Goal: Navigation & Orientation: Find specific page/section

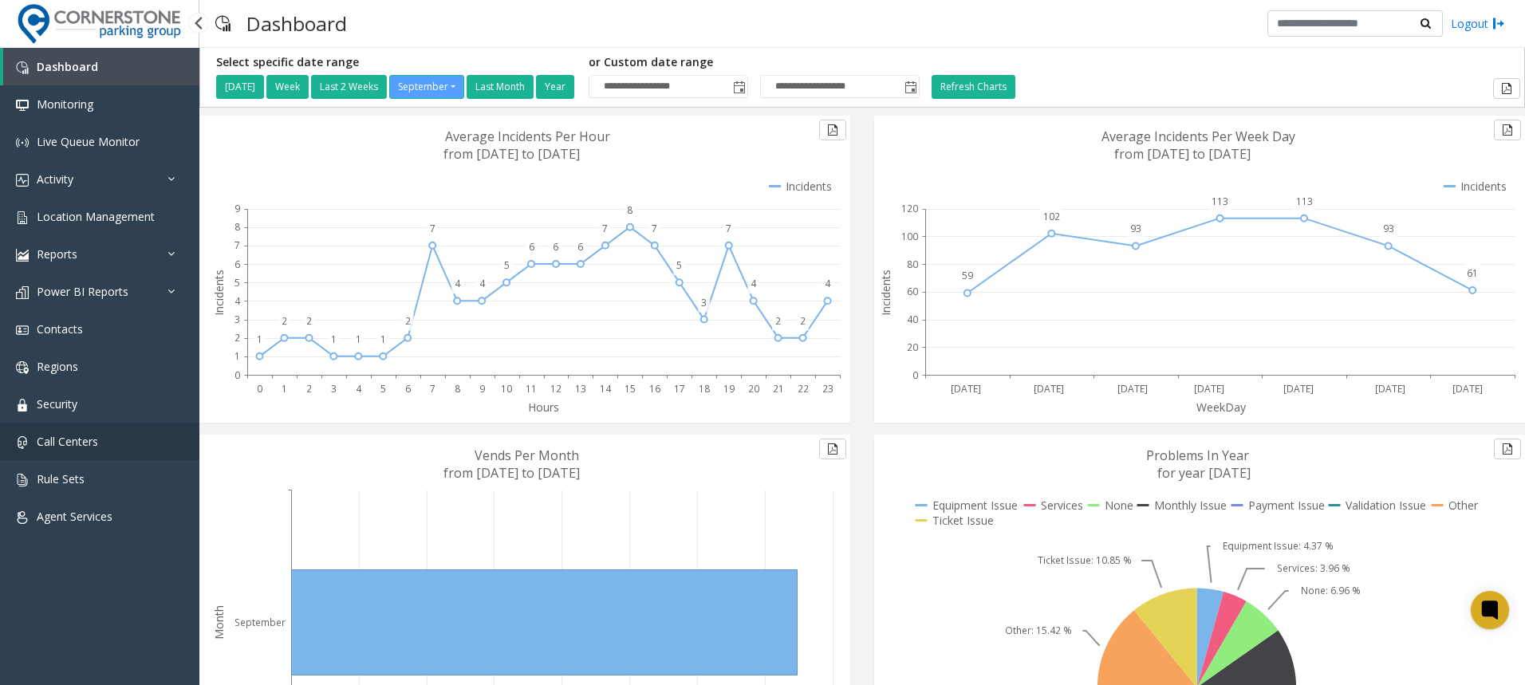
click at [67, 442] on span "Call Centers" at bounding box center [67, 441] width 61 height 15
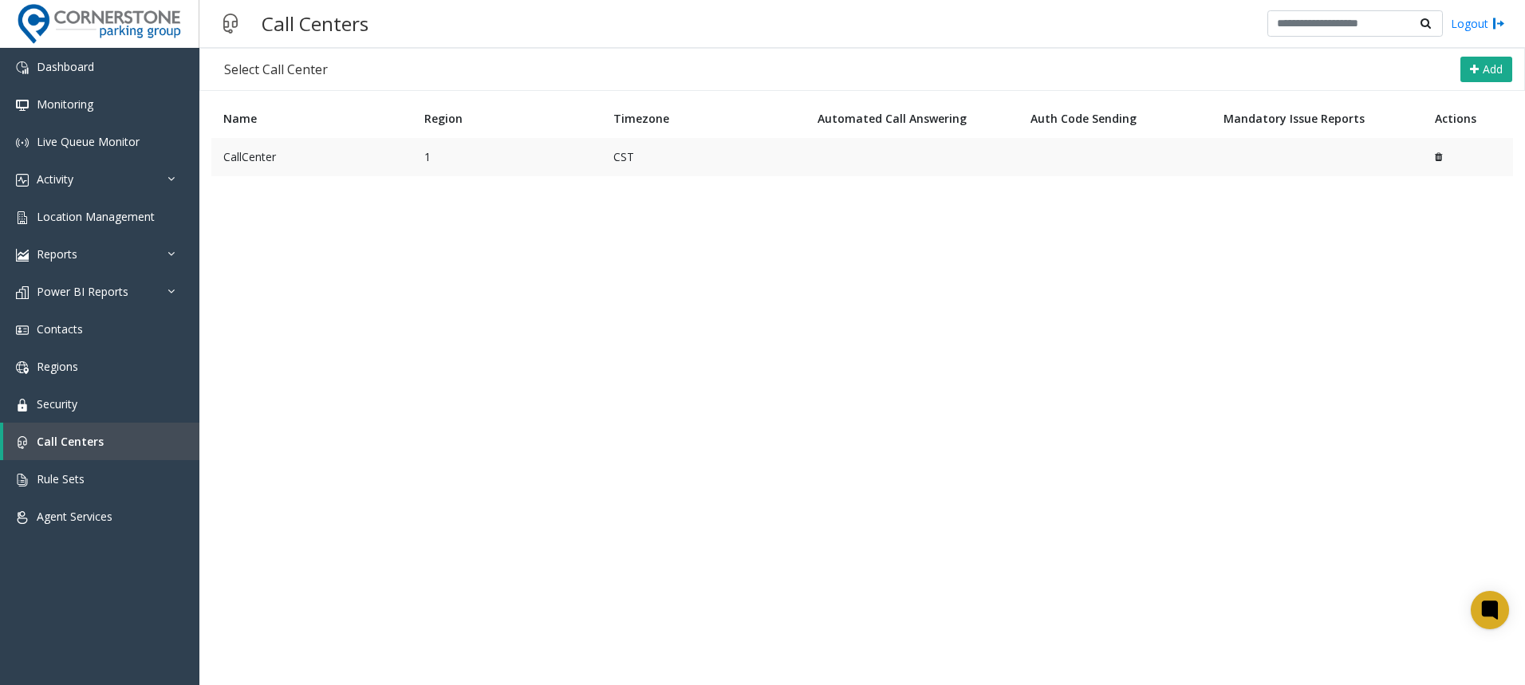
click at [246, 160] on td "CallCenter" at bounding box center [311, 157] width 201 height 38
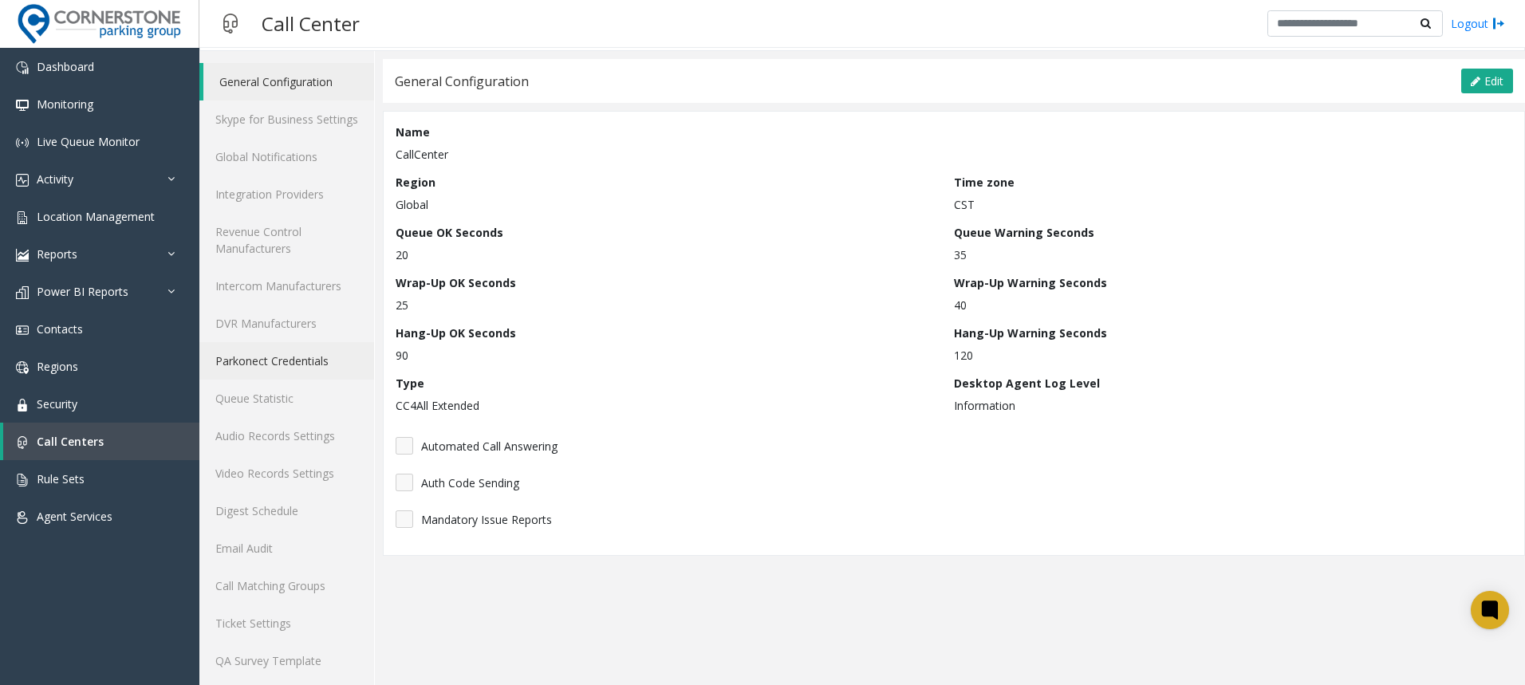
scroll to position [35, 0]
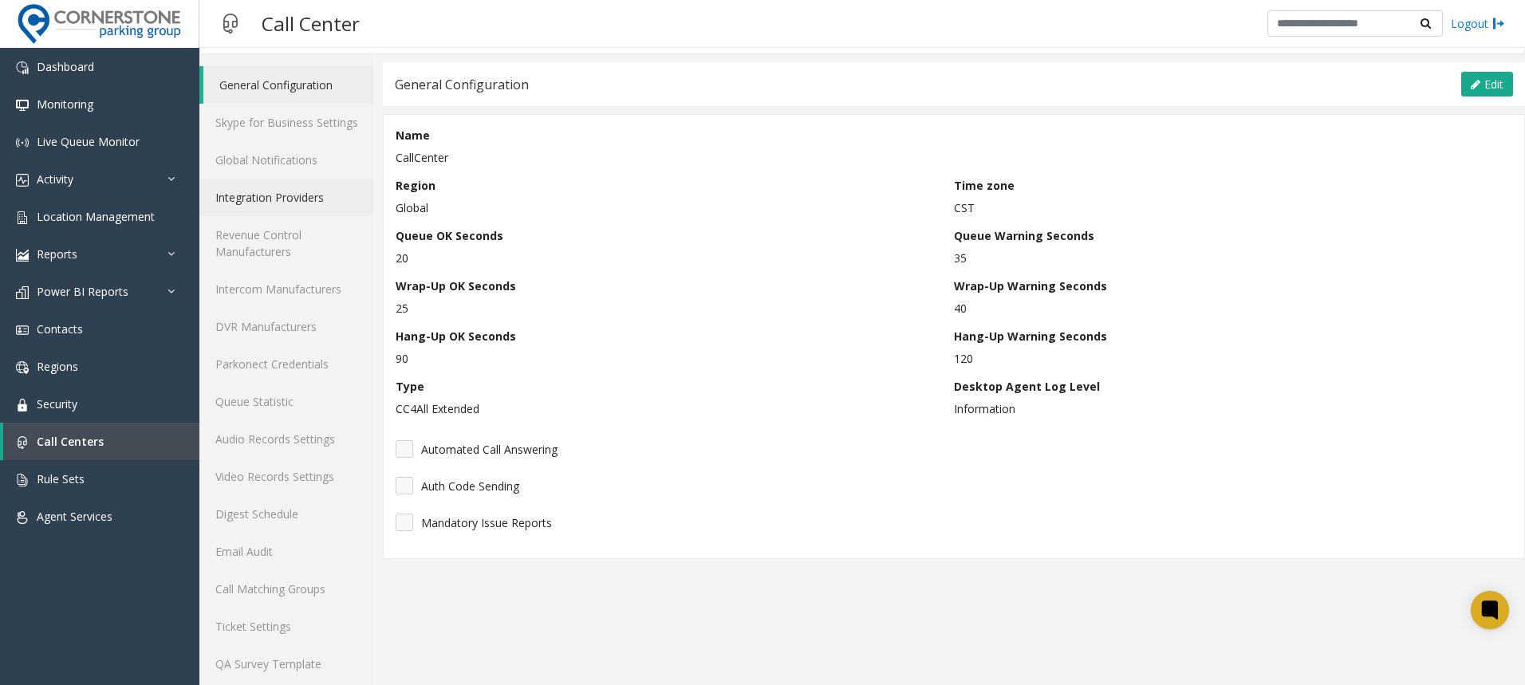
click at [293, 194] on link "Integration Providers" at bounding box center [286, 197] width 175 height 37
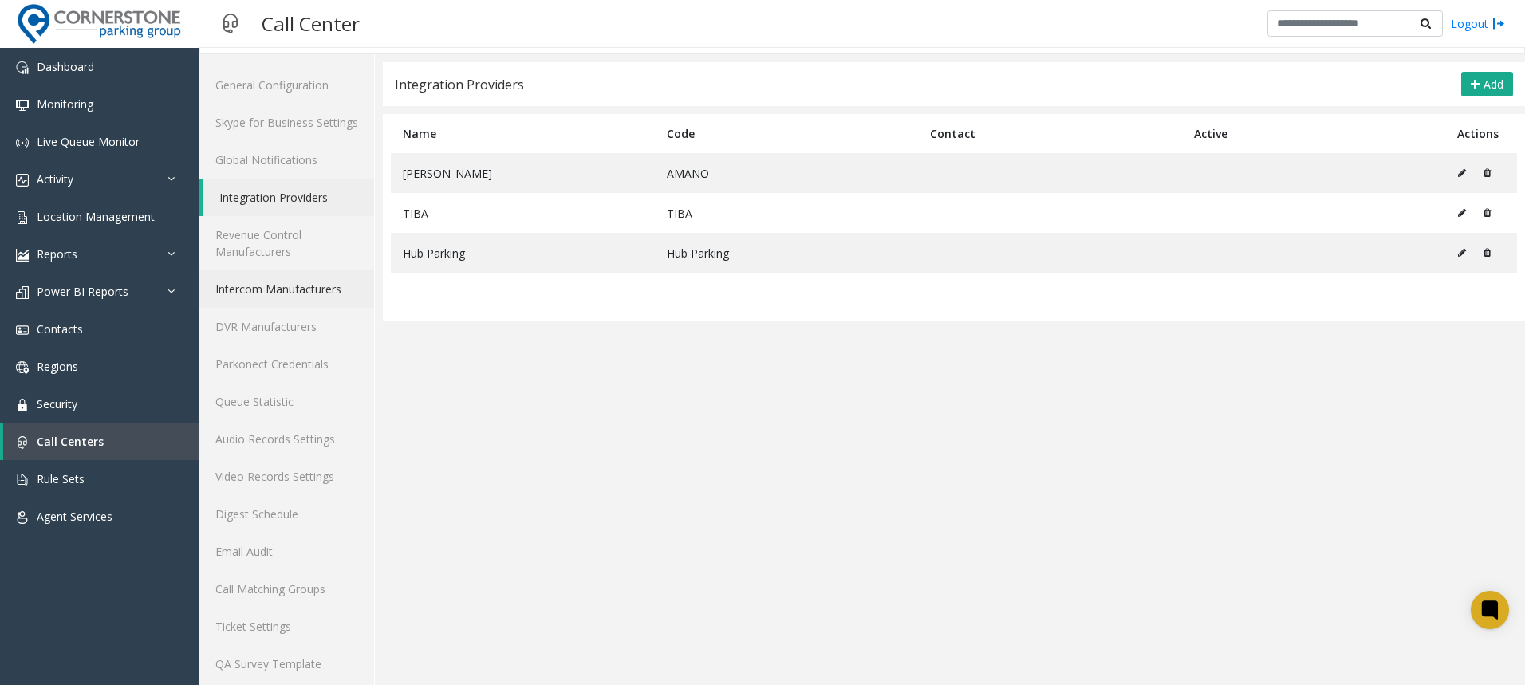
click at [282, 287] on link "Intercom Manufacturers" at bounding box center [286, 288] width 175 height 37
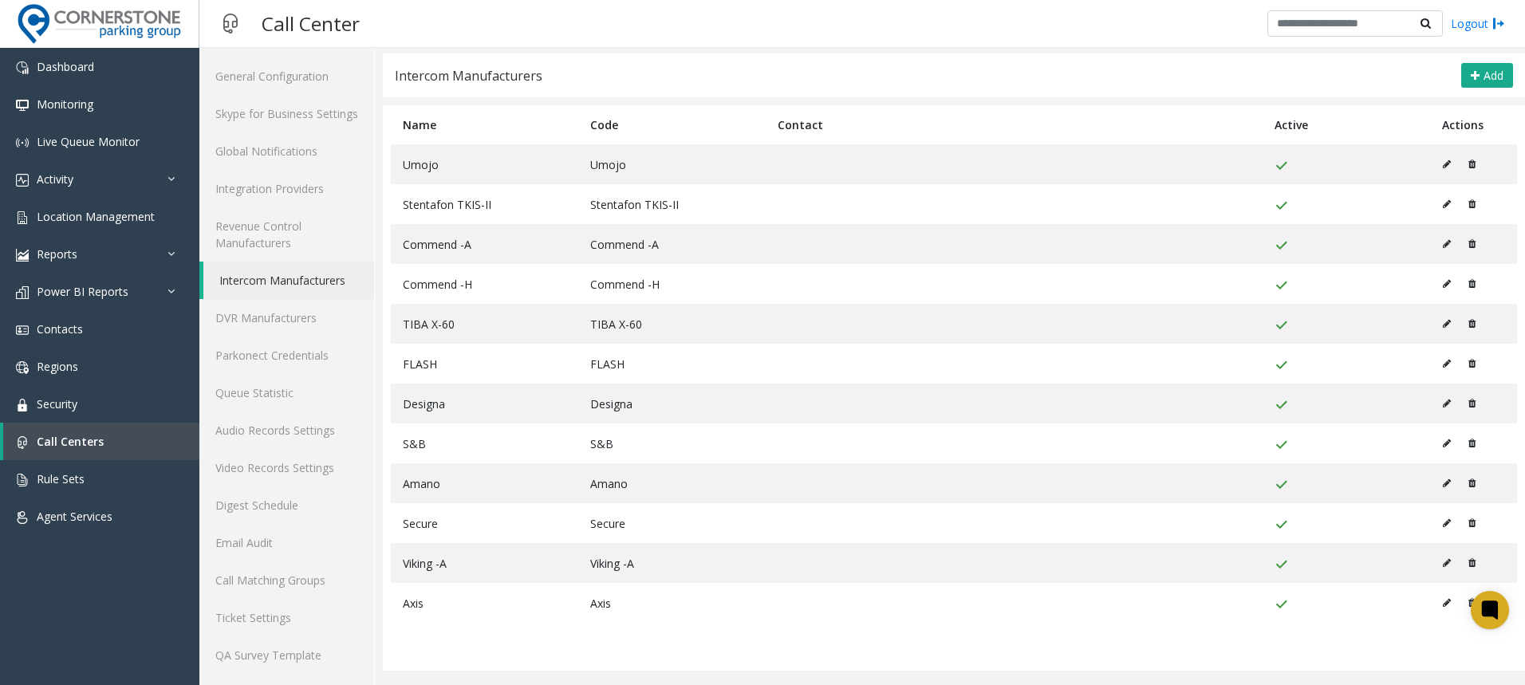
scroll to position [45, 0]
click at [132, 223] on span "Location Management" at bounding box center [96, 216] width 118 height 15
